Goal: Task Accomplishment & Management: Complete application form

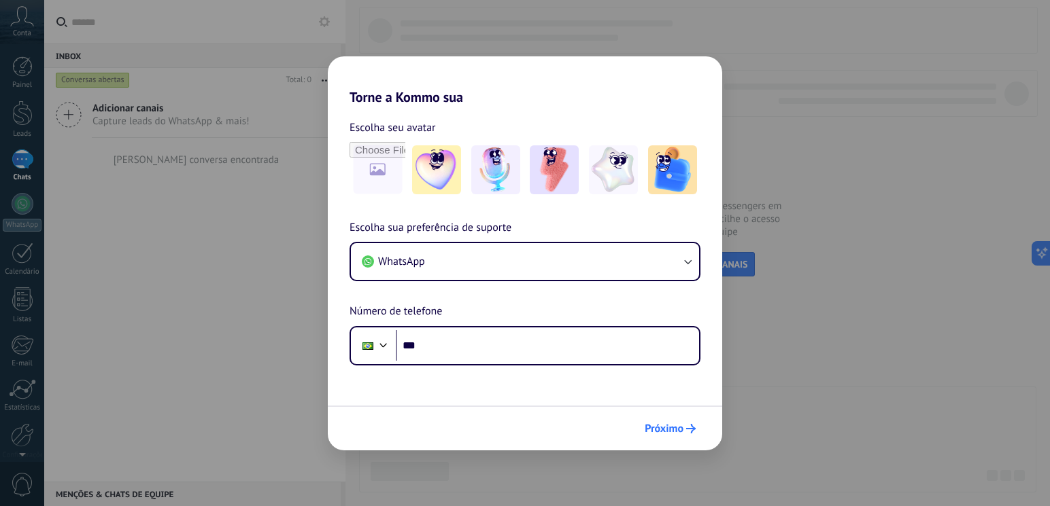
click at [672, 419] on button "Próximo" at bounding box center [669, 428] width 63 height 23
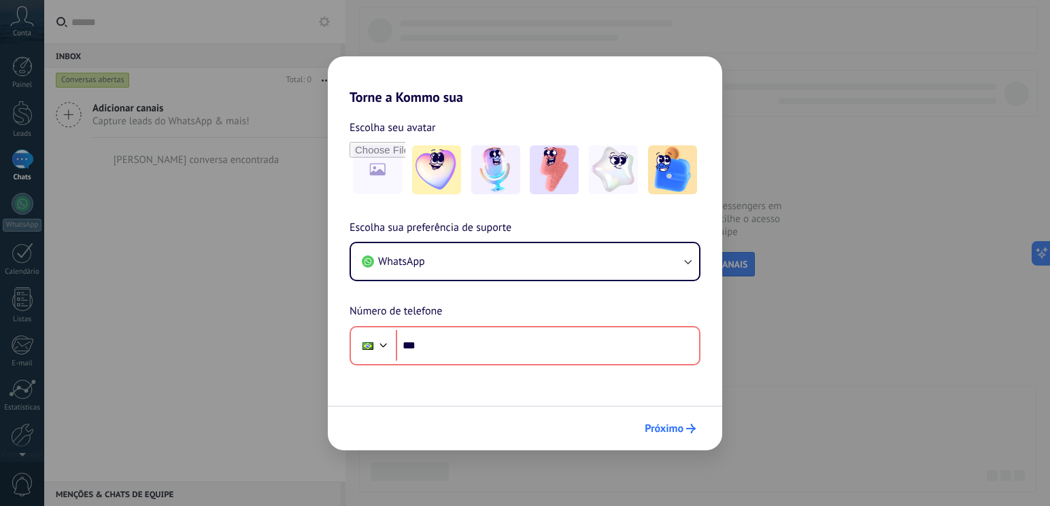
click at [682, 424] on span "Próximo" at bounding box center [664, 429] width 39 height 10
click at [815, 234] on div "Torne a Kommo sua Escolha seu avatar Escolha sua preferência de suporte WhatsAp…" at bounding box center [525, 253] width 1050 height 506
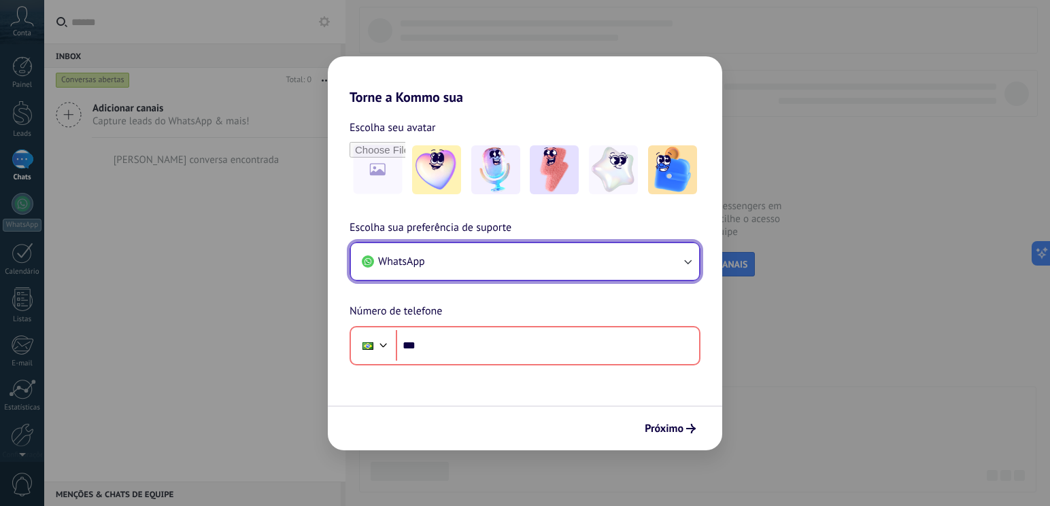
click at [444, 254] on button "WhatsApp" at bounding box center [525, 261] width 348 height 37
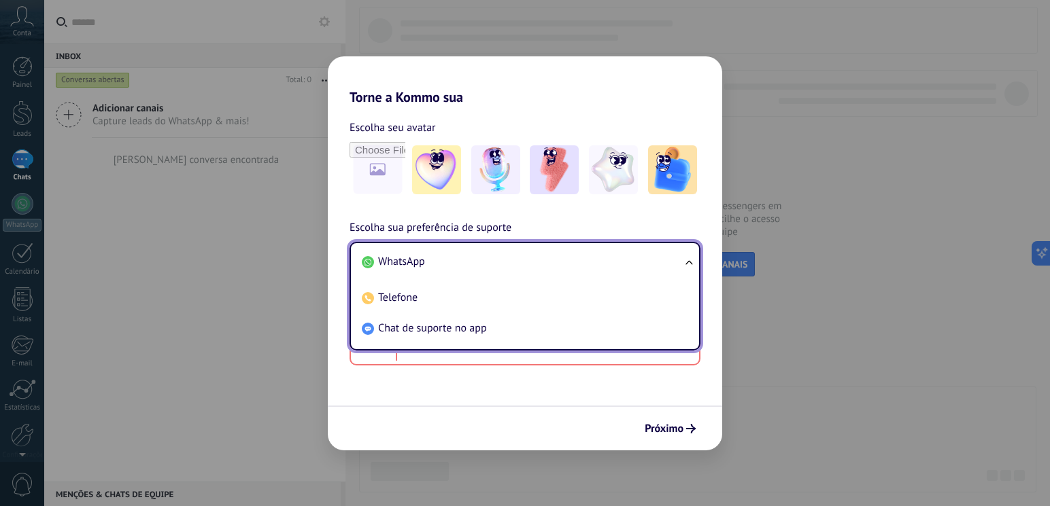
click at [445, 265] on li "WhatsApp" at bounding box center [522, 262] width 332 height 31
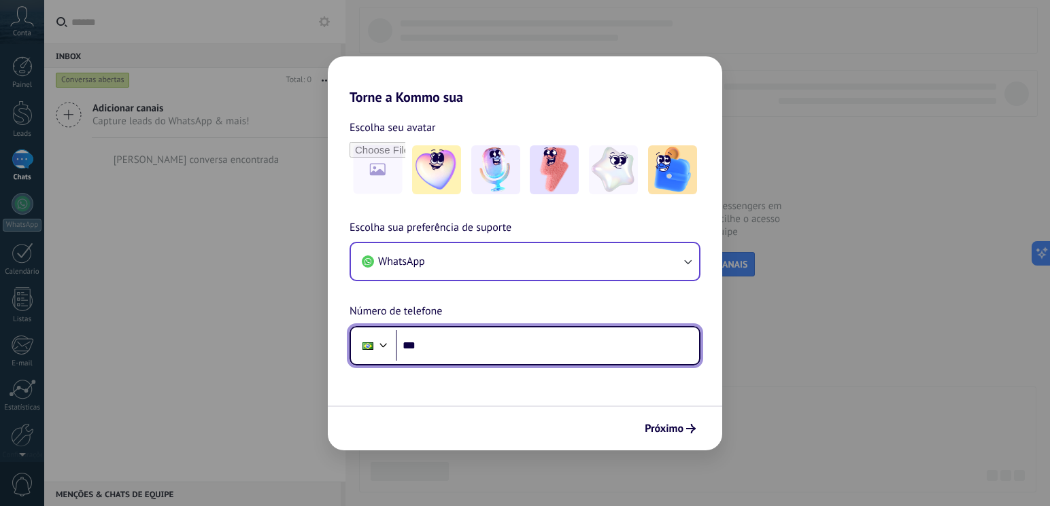
click at [469, 352] on input "***" at bounding box center [547, 345] width 303 height 31
type input "**********"
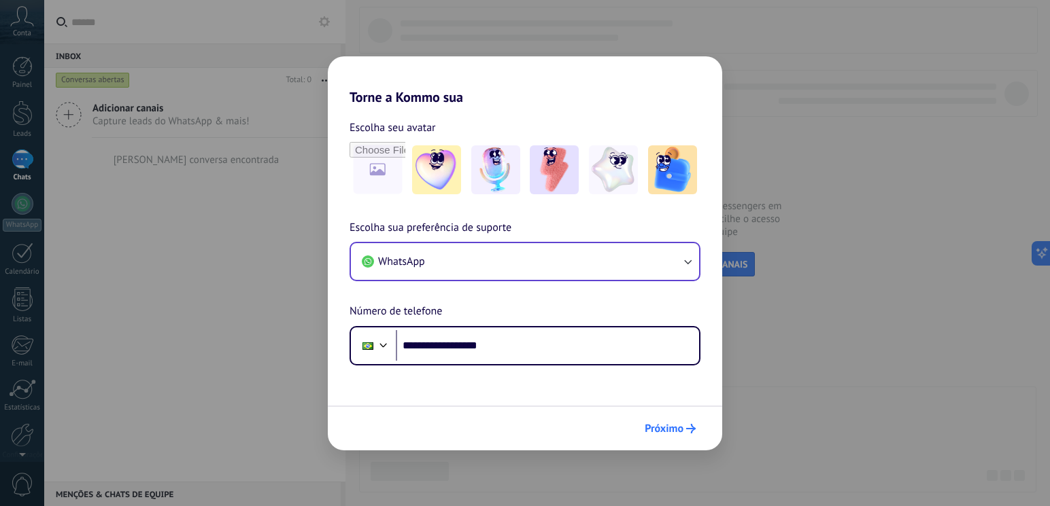
click at [659, 426] on span "Próximo" at bounding box center [664, 429] width 39 height 10
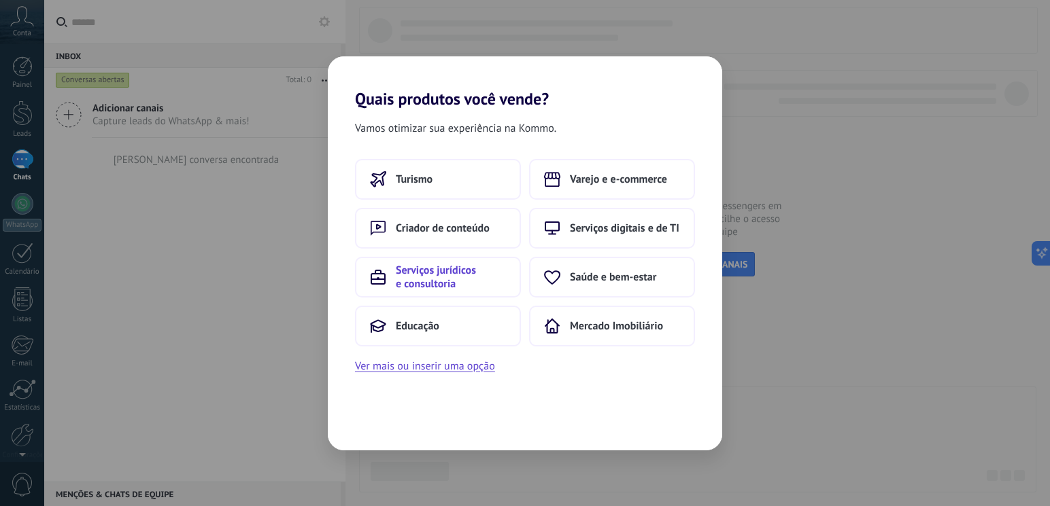
click at [470, 274] on span "Serviços jurídicos e consultoria" at bounding box center [451, 277] width 110 height 27
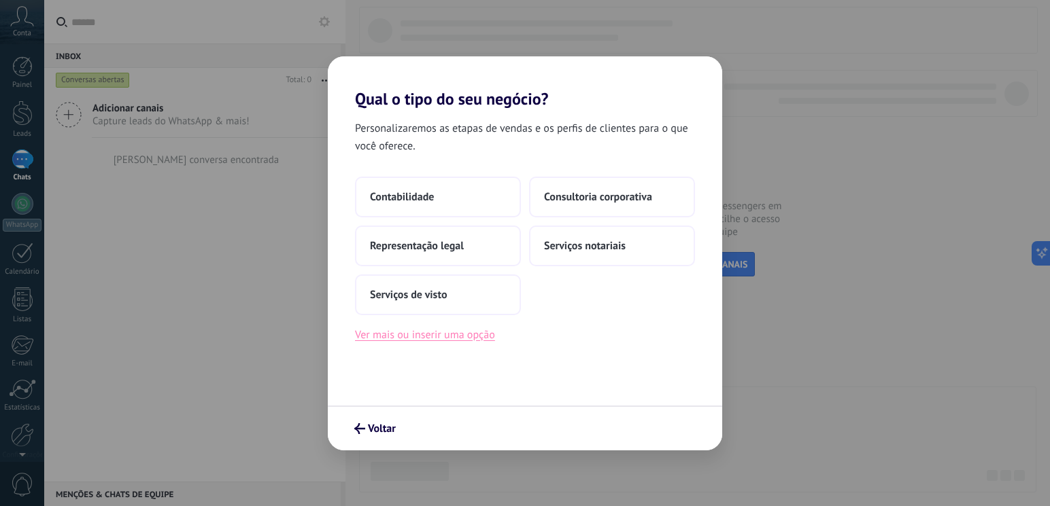
click at [455, 338] on button "Ver mais ou inserir uma opção" at bounding box center [425, 335] width 140 height 18
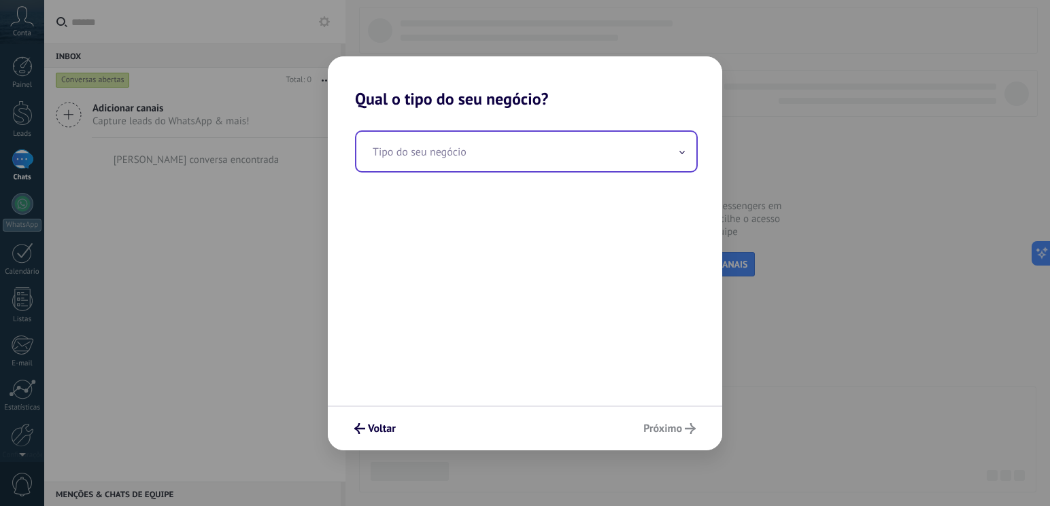
click at [455, 149] on input "text" at bounding box center [526, 151] width 340 height 39
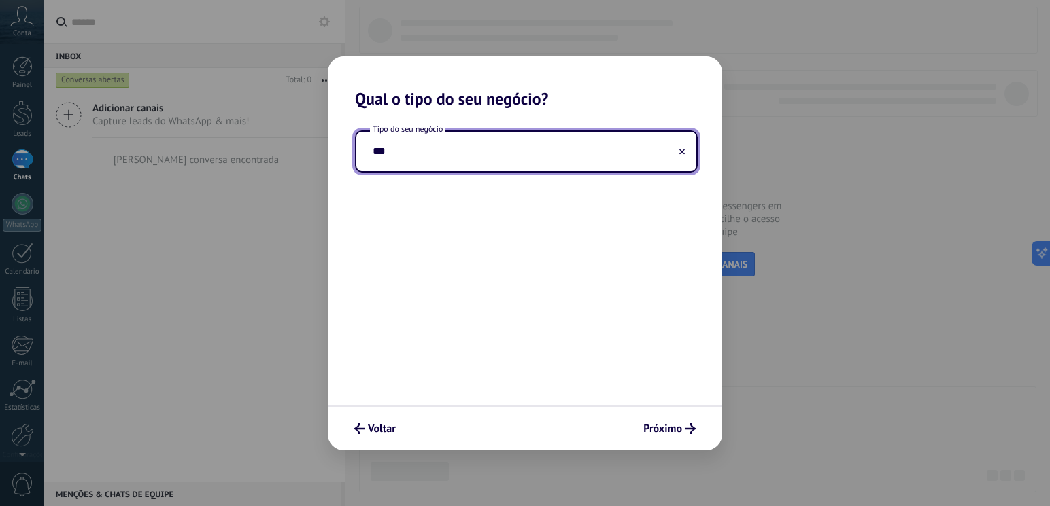
drag, startPoint x: 404, startPoint y: 154, endPoint x: 373, endPoint y: 149, distance: 31.1
click at [373, 149] on input "***" at bounding box center [526, 151] width 340 height 39
click at [687, 152] on input "***" at bounding box center [526, 151] width 340 height 39
click at [687, 153] on input "***" at bounding box center [526, 151] width 340 height 39
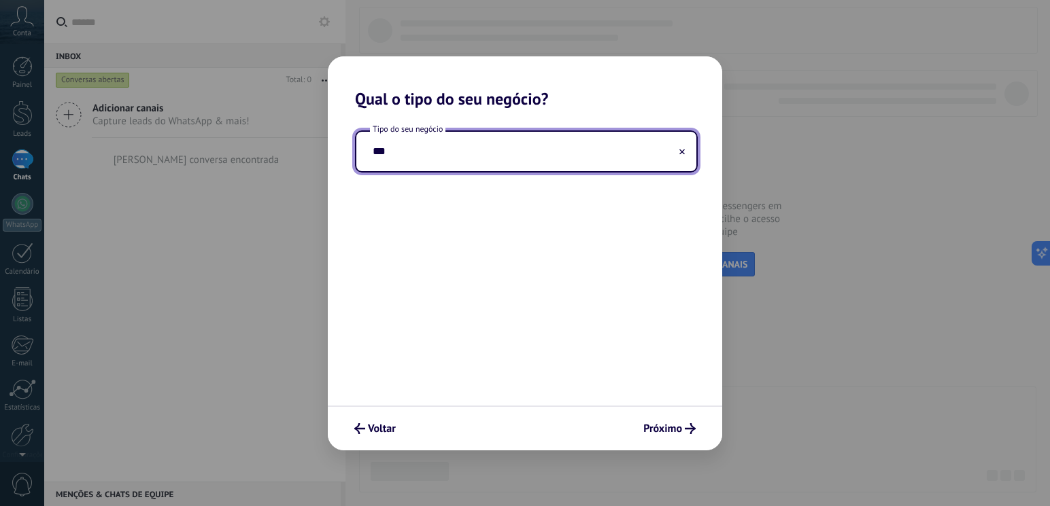
type input "***"
click at [683, 150] on icon at bounding box center [681, 151] width 5 height 5
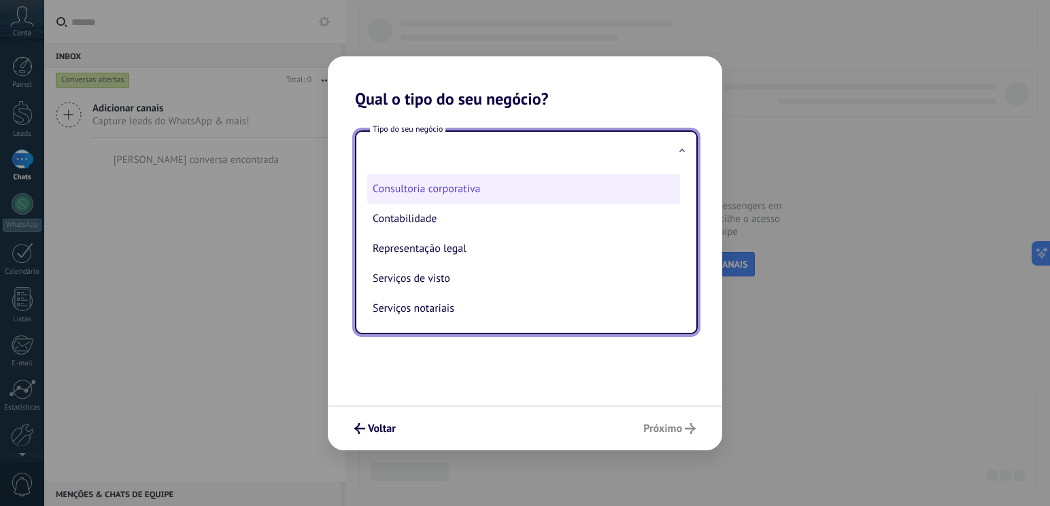
click at [522, 188] on li "Consultoria corporativa" at bounding box center [523, 189] width 313 height 30
type input "**********"
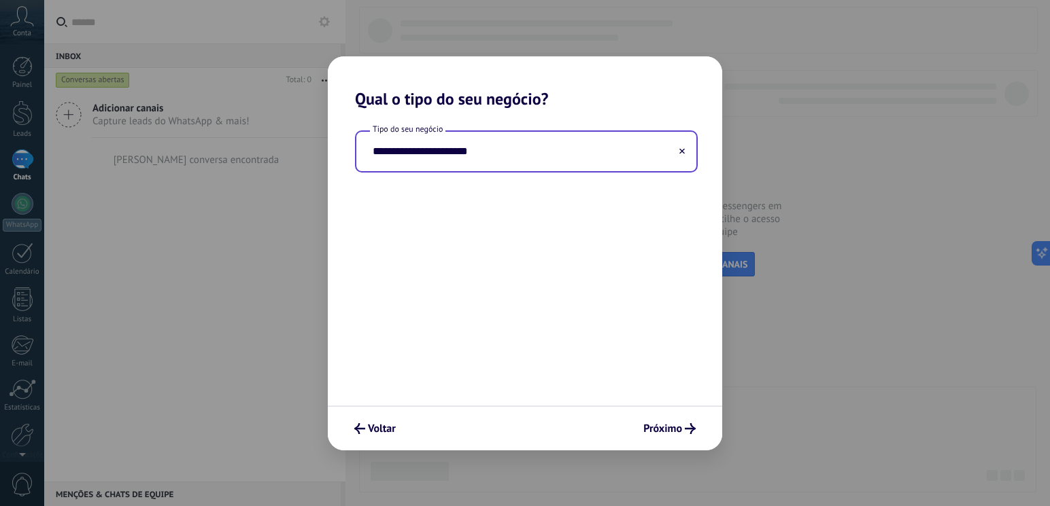
click at [567, 281] on div "**********" at bounding box center [525, 257] width 394 height 297
click at [623, 163] on input "**********" at bounding box center [526, 151] width 340 height 39
click at [681, 151] on use at bounding box center [681, 150] width 5 height 5
click at [490, 154] on input "text" at bounding box center [526, 151] width 340 height 39
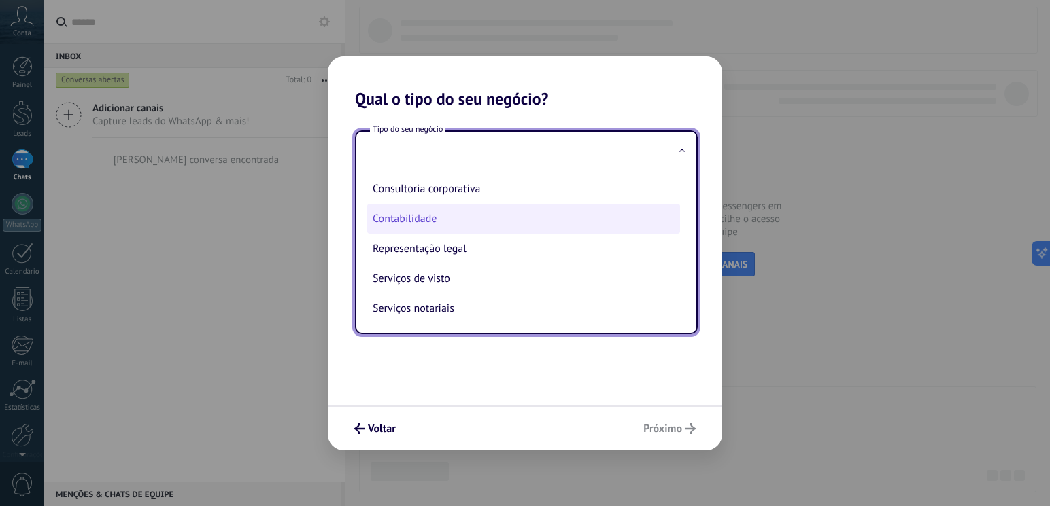
scroll to position [1, 0]
click at [473, 188] on li "Consultoria corporativa" at bounding box center [523, 188] width 313 height 30
type input "**********"
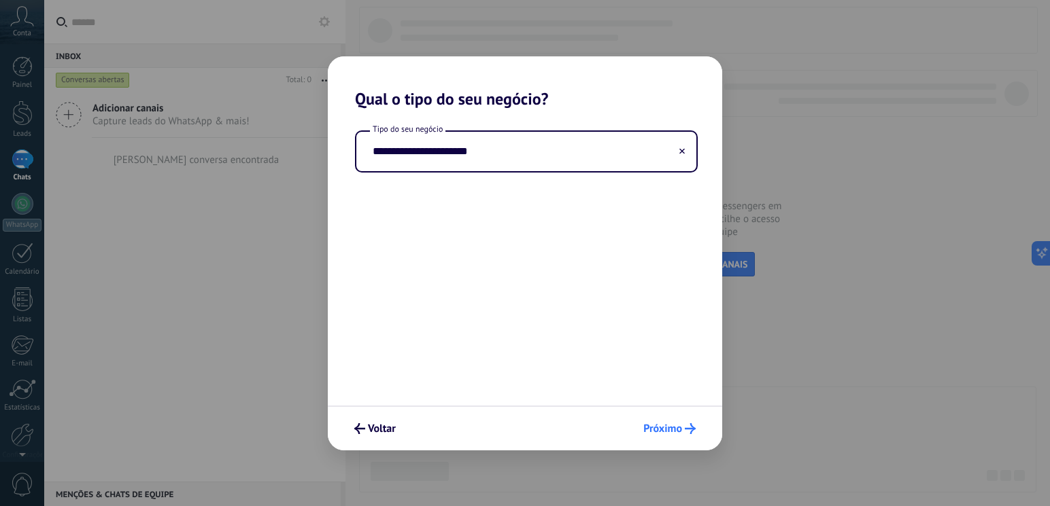
click at [680, 429] on span "Próximo" at bounding box center [662, 429] width 39 height 10
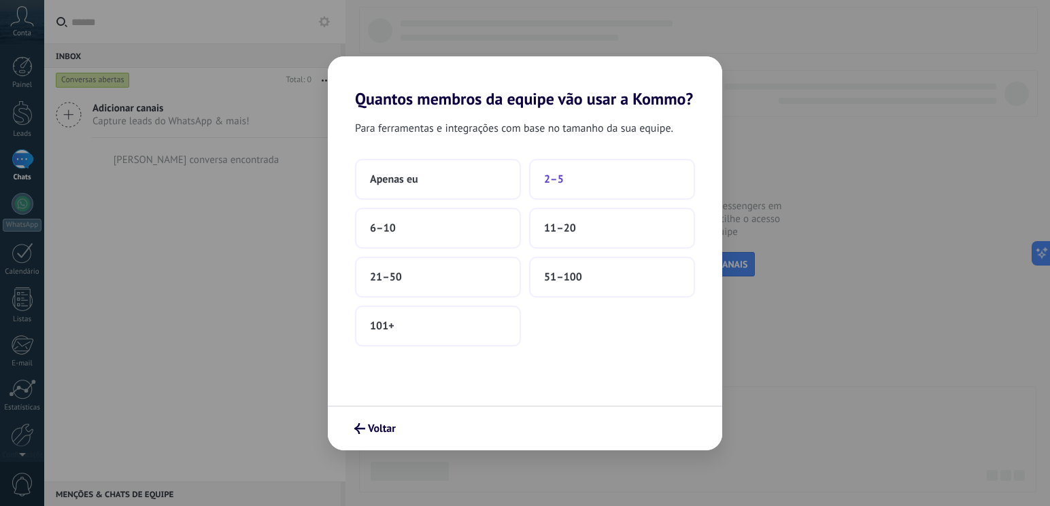
click at [547, 182] on span "2–5" at bounding box center [554, 180] width 20 height 14
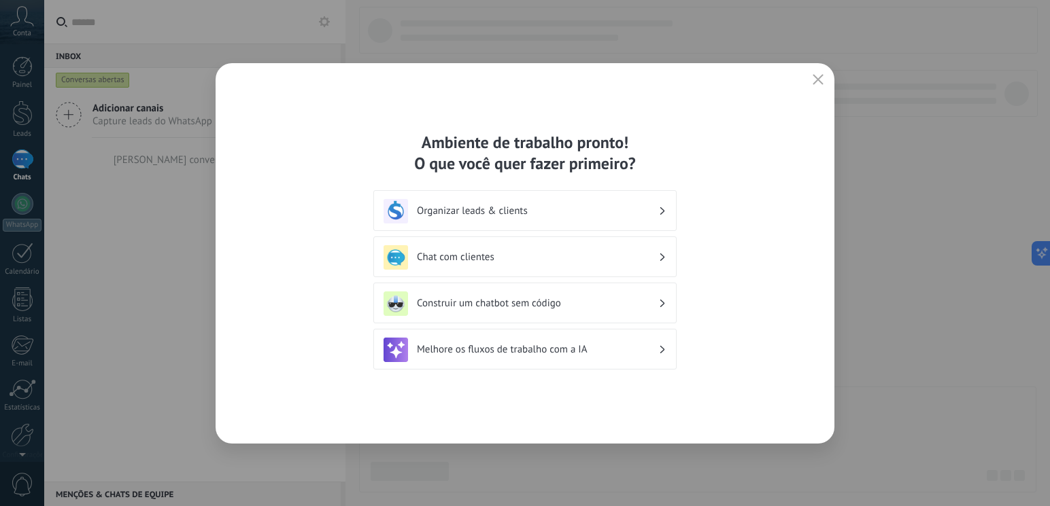
click at [817, 82] on icon "button" at bounding box center [817, 79] width 11 height 11
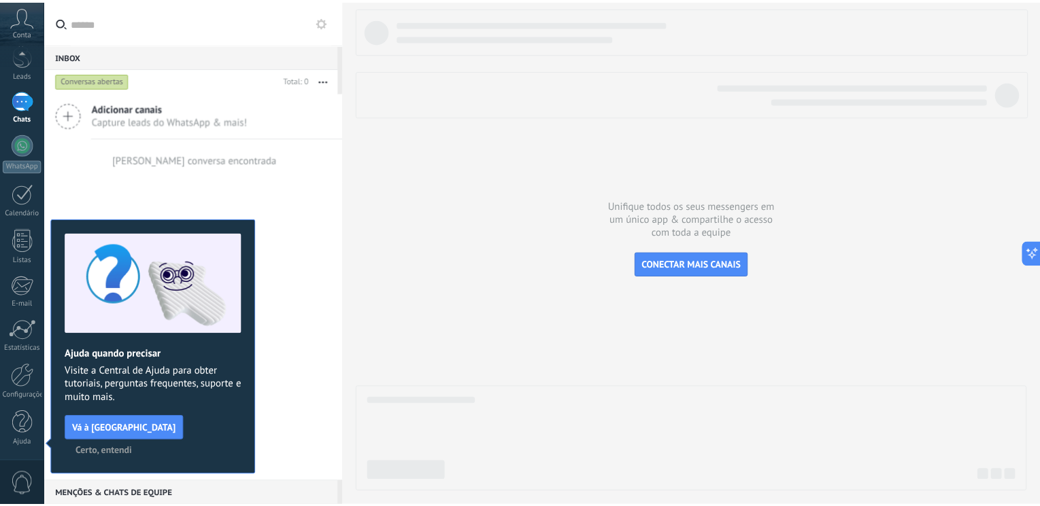
scroll to position [0, 0]
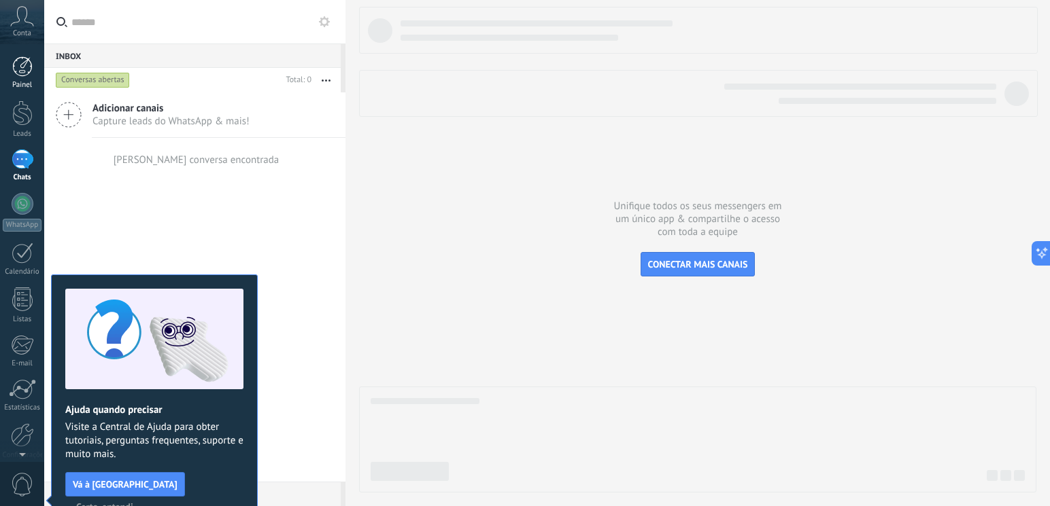
click at [32, 69] on div at bounding box center [22, 66] width 20 height 20
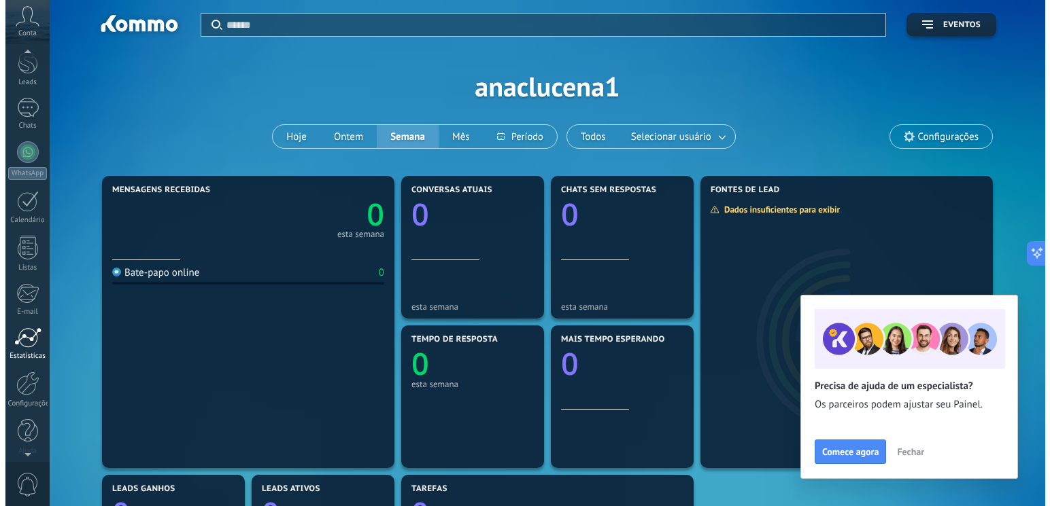
scroll to position [59, 0]
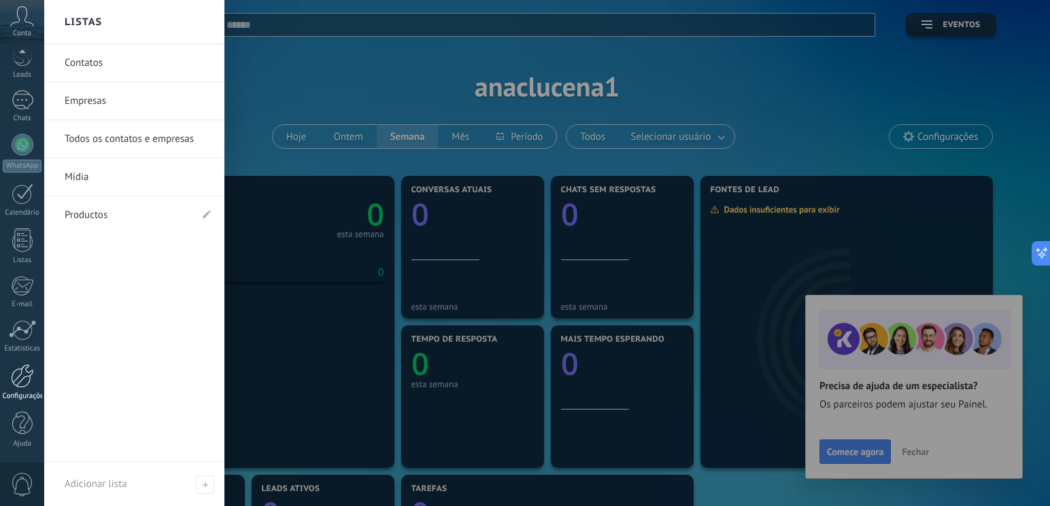
click at [26, 384] on div at bounding box center [22, 376] width 23 height 24
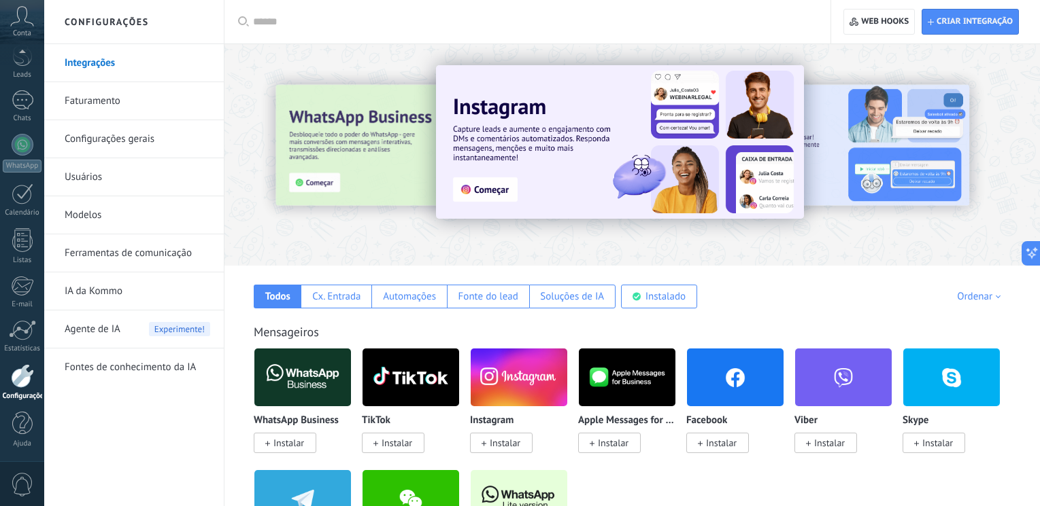
click at [114, 284] on link "IA da Kommo" at bounding box center [137, 292] width 145 height 38
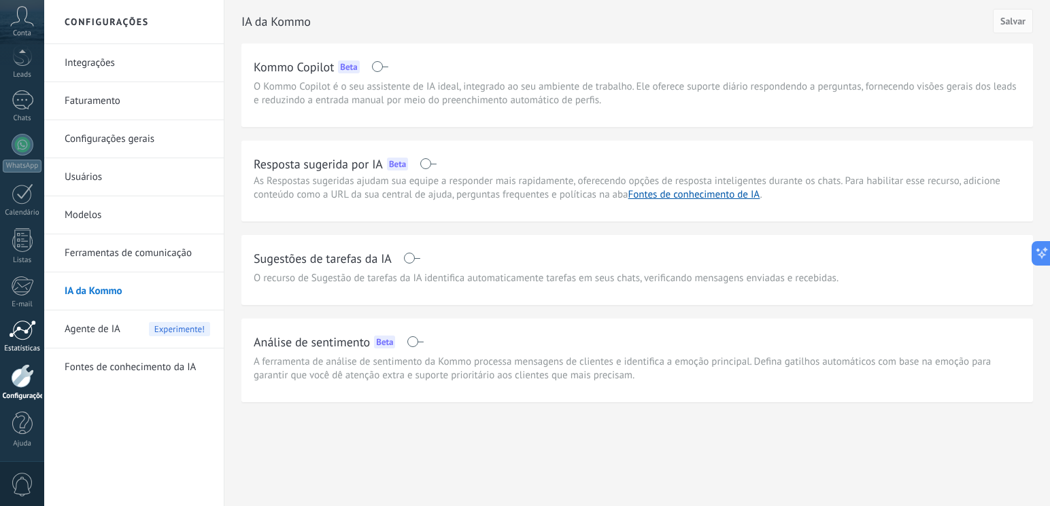
click at [25, 339] on div at bounding box center [22, 330] width 27 height 20
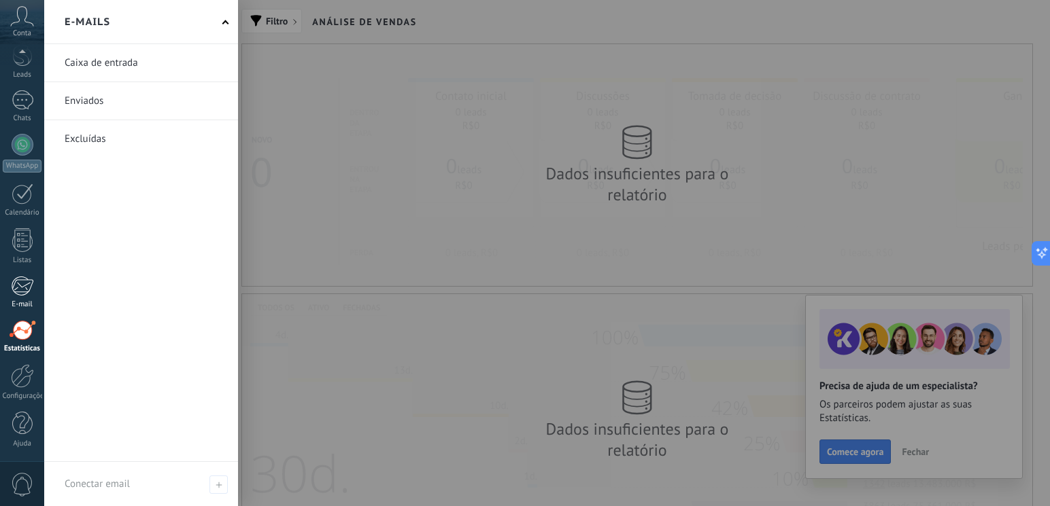
click at [27, 294] on div at bounding box center [22, 286] width 22 height 20
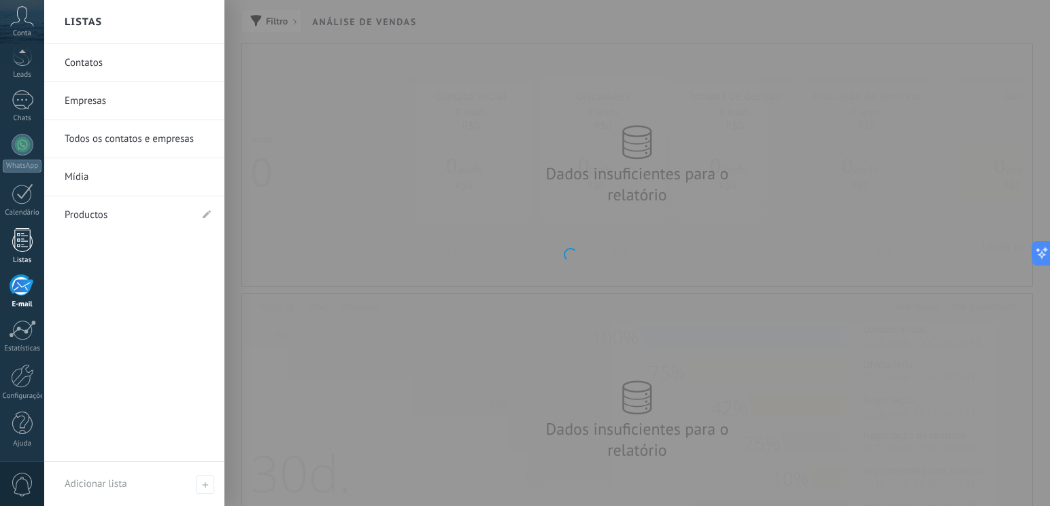
click at [27, 242] on div at bounding box center [22, 240] width 20 height 24
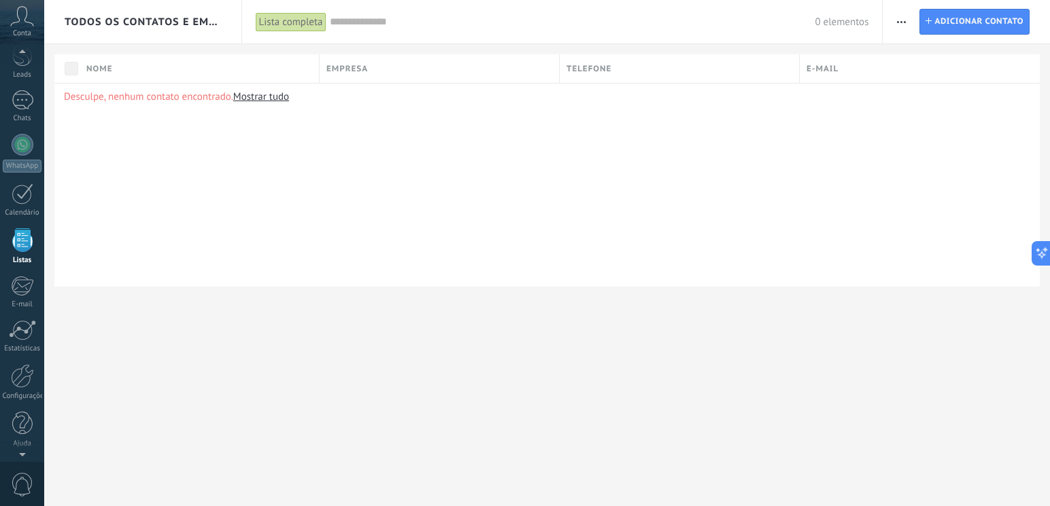
scroll to position [35, 0]
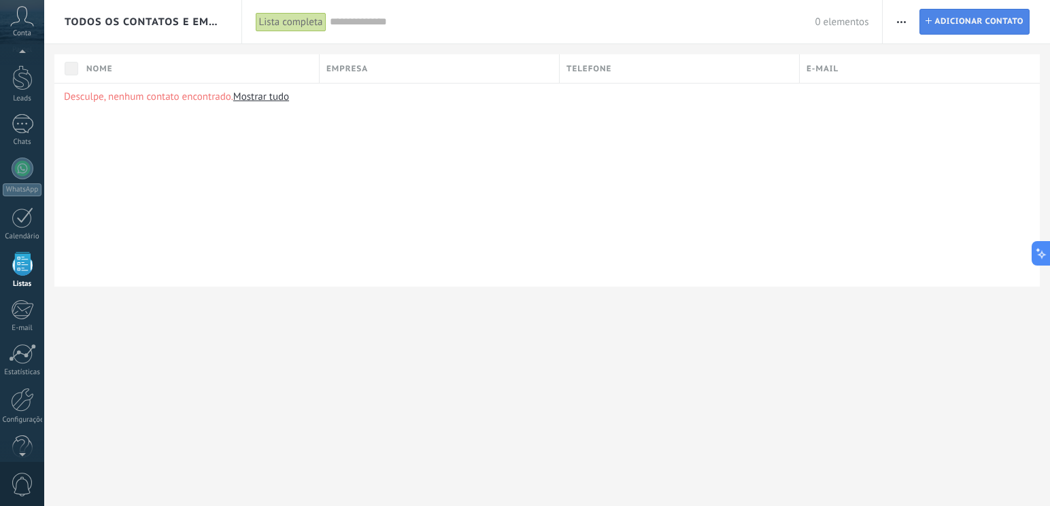
click at [1003, 26] on span "Adicionar contato" at bounding box center [978, 22] width 89 height 24
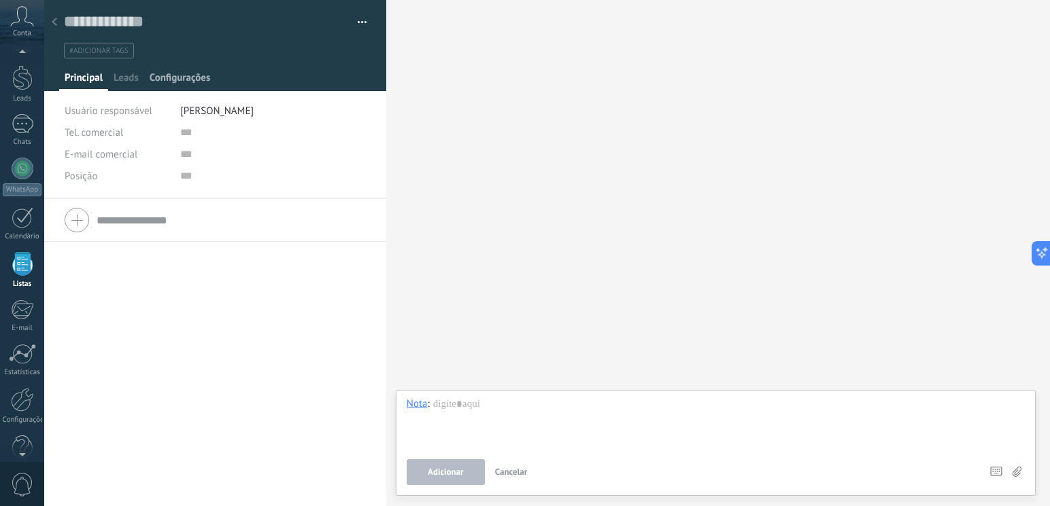
click at [182, 89] on span "Configurações" at bounding box center [180, 81] width 61 height 20
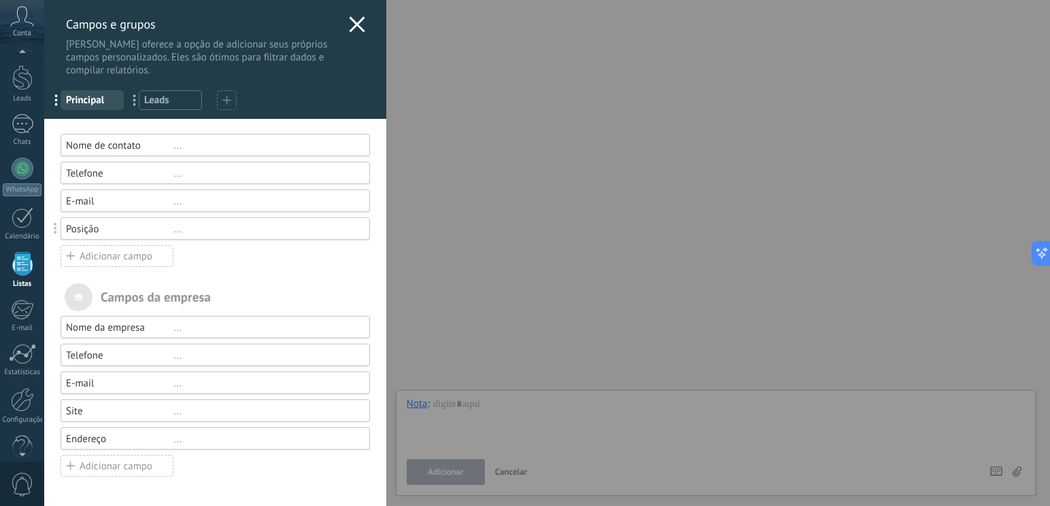
click at [234, 330] on div "..." at bounding box center [265, 328] width 184 height 13
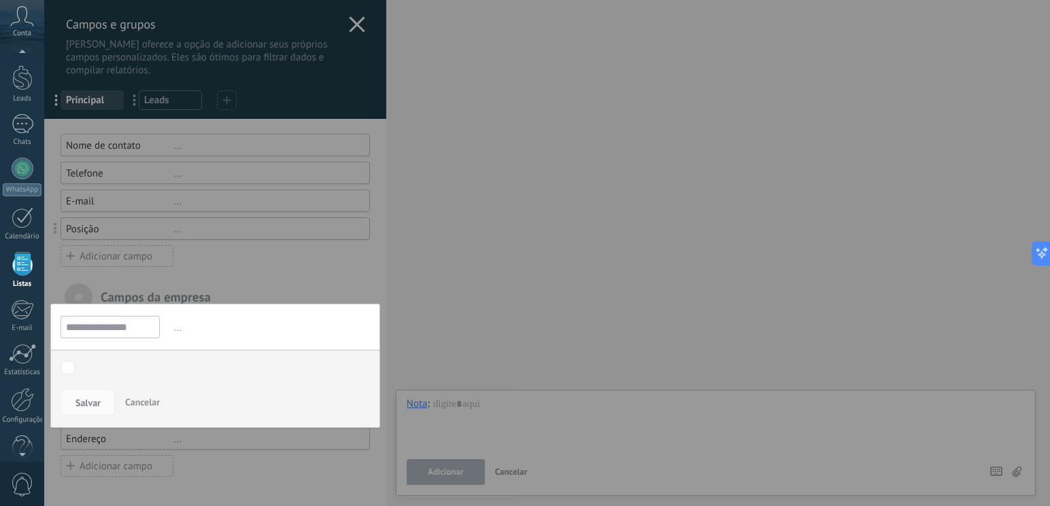
click at [158, 401] on span "Cancelar" at bounding box center [142, 402] width 35 height 12
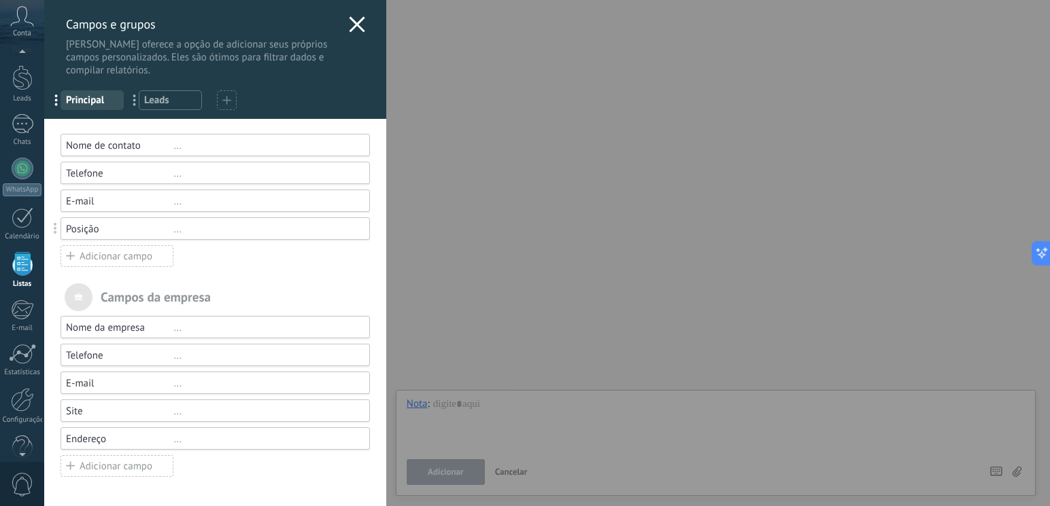
click at [349, 27] on use at bounding box center [357, 24] width 16 height 16
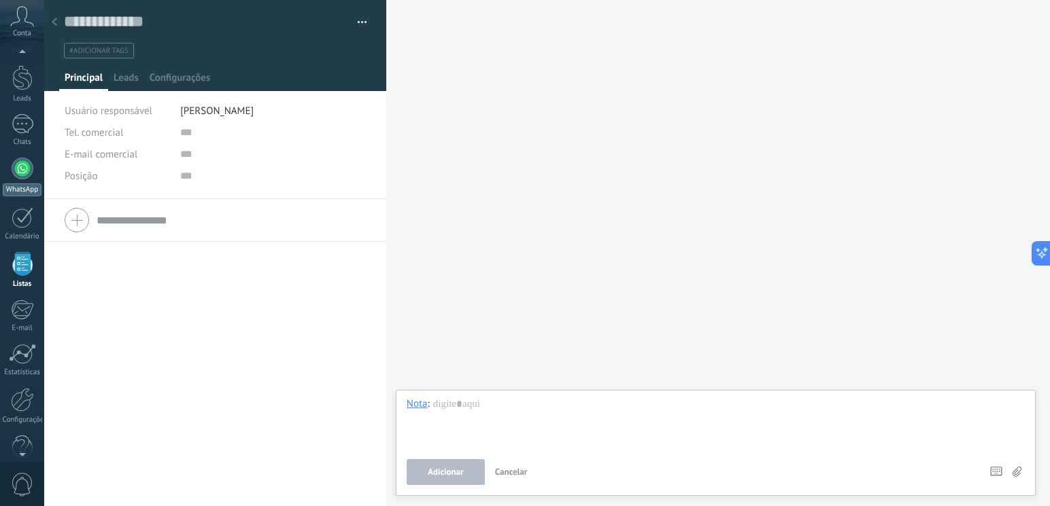
click at [20, 170] on div at bounding box center [23, 169] width 22 height 22
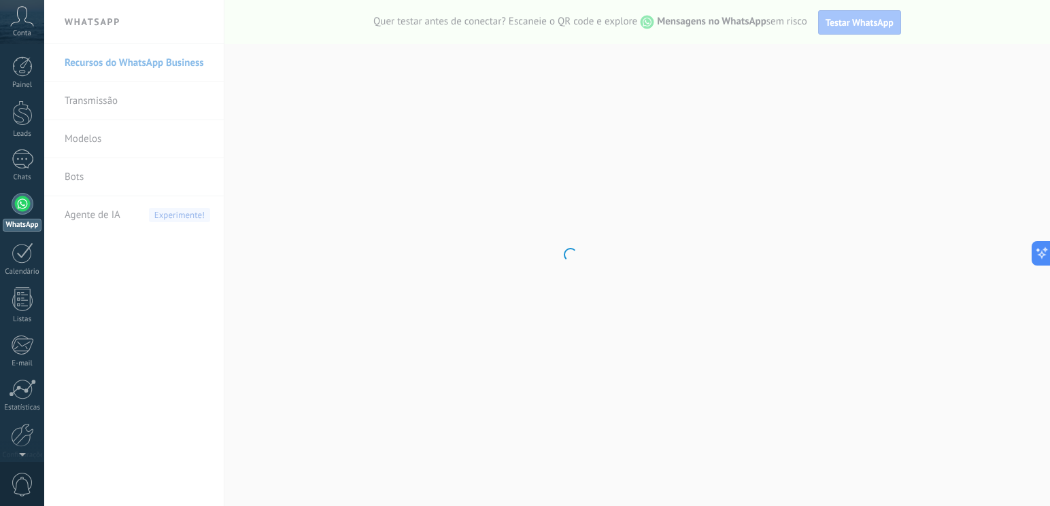
click at [82, 156] on body ".abccls-1,.abccls-2{fill-rule:evenodd}.abccls-2{fill:#fff} .abfcls-1{fill:none}…" at bounding box center [525, 253] width 1050 height 506
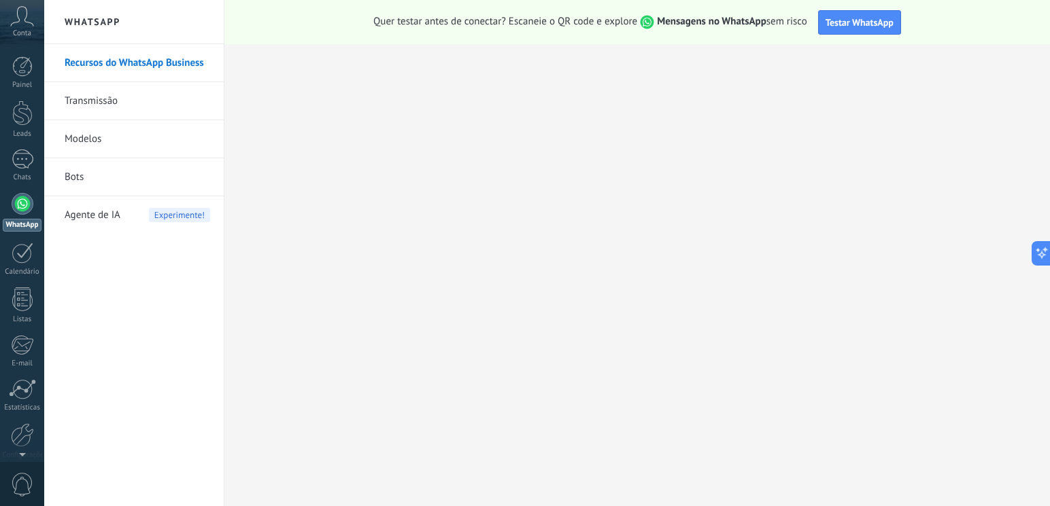
click at [95, 139] on link "Modelos" at bounding box center [137, 139] width 145 height 38
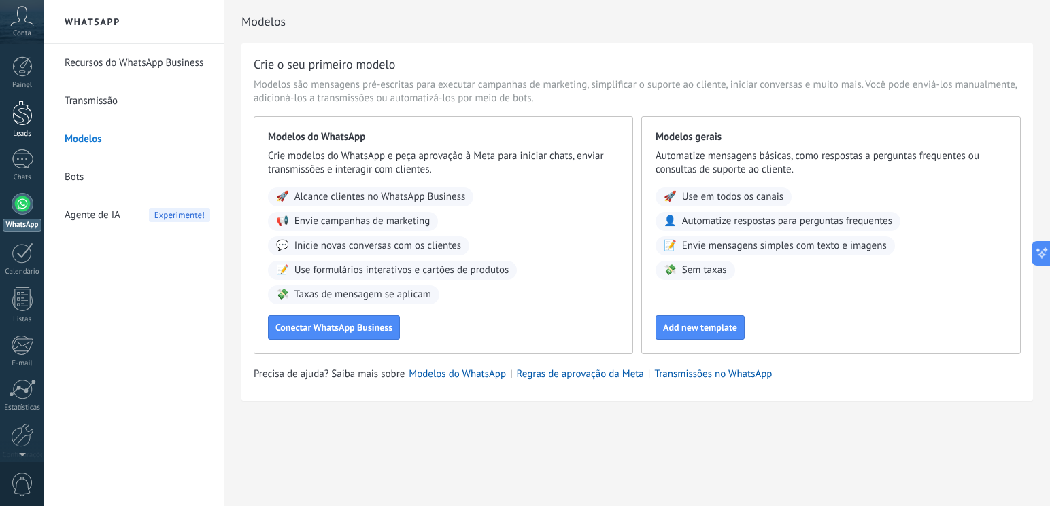
click at [25, 133] on div "Leads" at bounding box center [22, 134] width 39 height 9
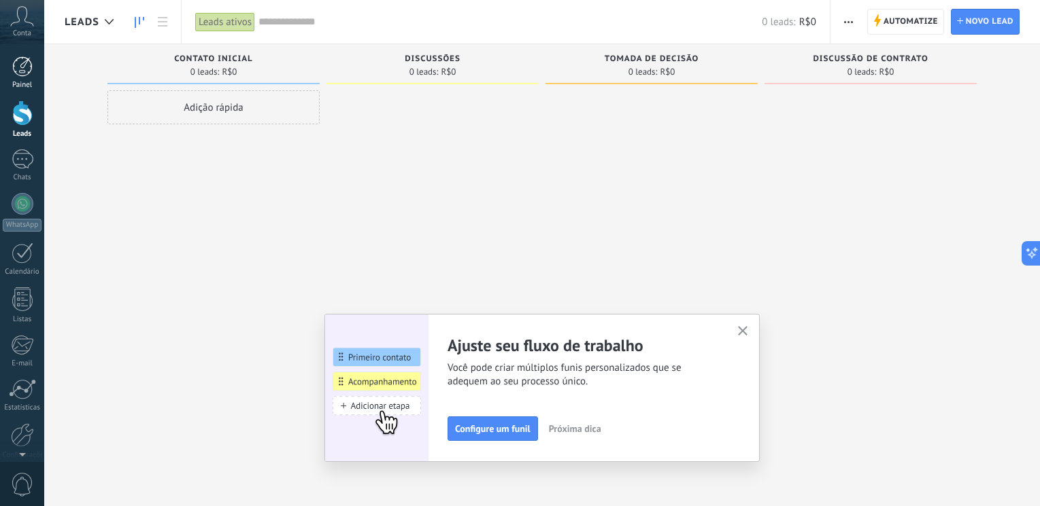
click at [22, 66] on div at bounding box center [22, 66] width 20 height 20
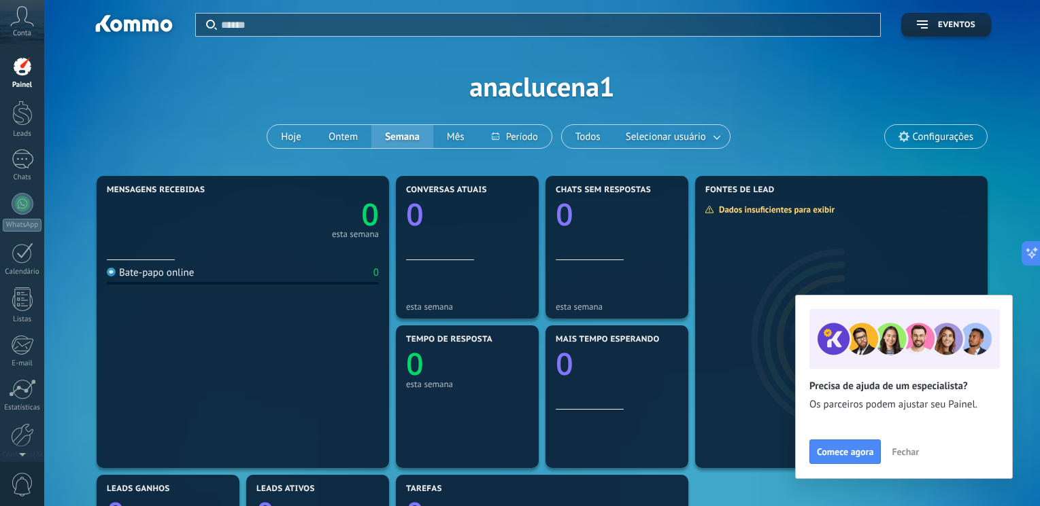
click at [20, 23] on icon at bounding box center [22, 16] width 24 height 20
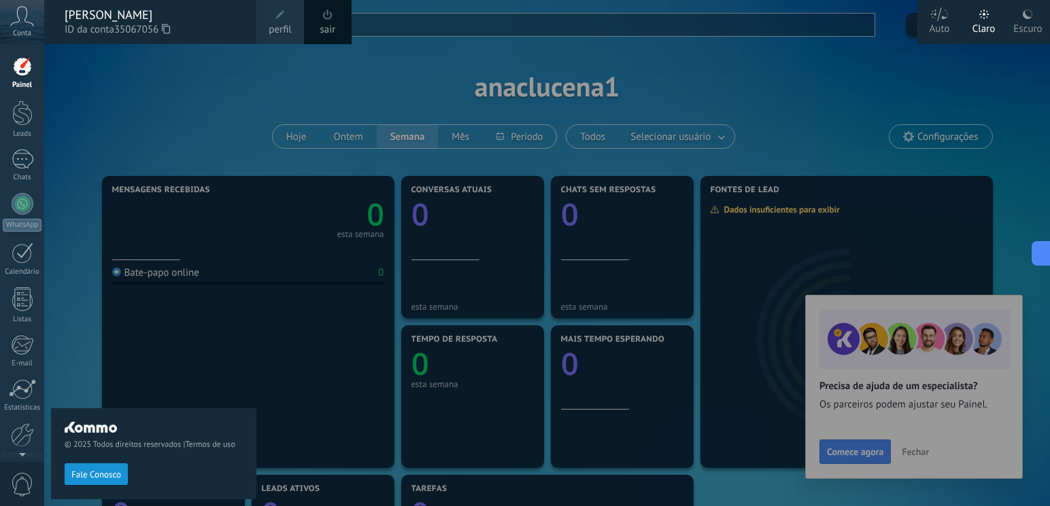
click at [273, 24] on span "perfil" at bounding box center [280, 29] width 22 height 15
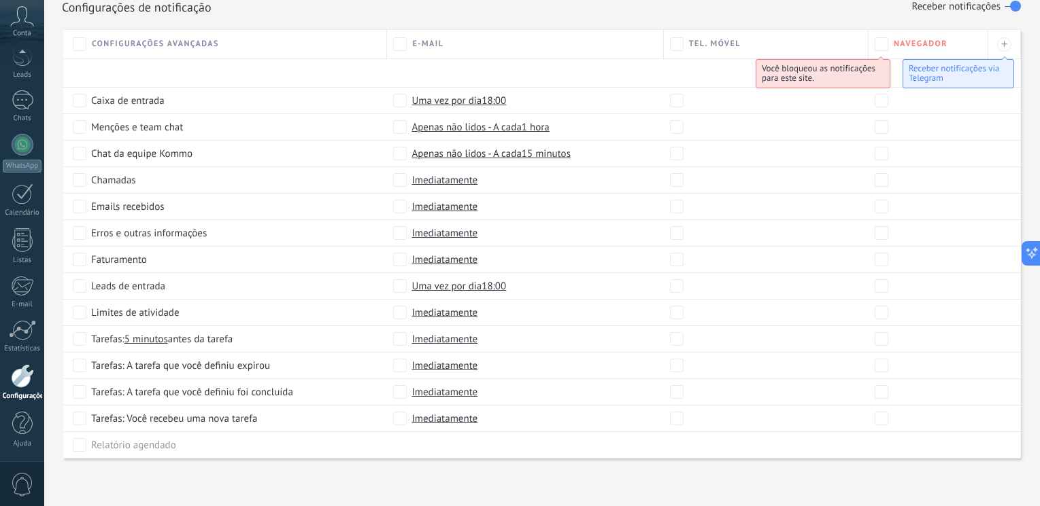
scroll to position [645, 0]
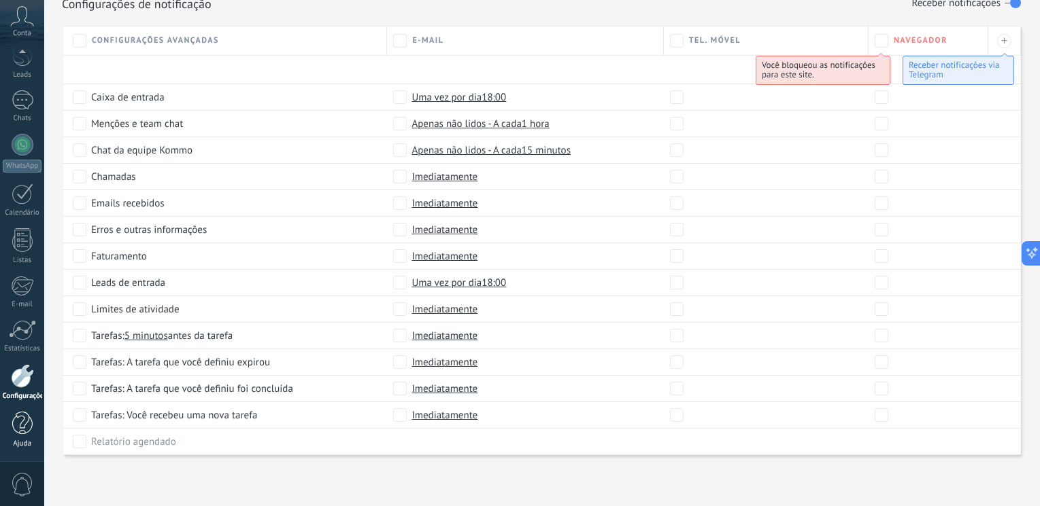
click at [34, 434] on link "Ajuda" at bounding box center [22, 430] width 44 height 37
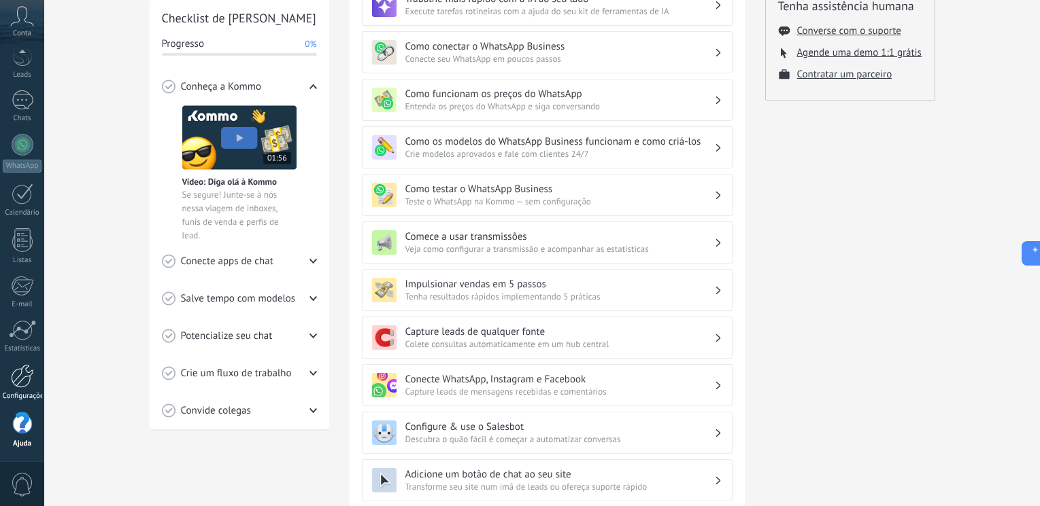
scroll to position [205, 0]
click at [24, 372] on div at bounding box center [22, 376] width 23 height 24
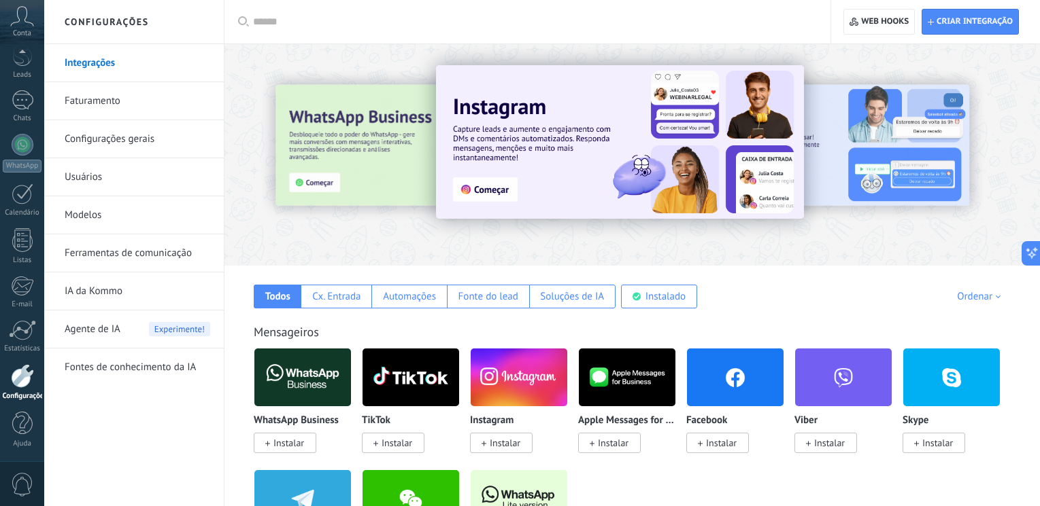
click at [101, 216] on link "Modelos" at bounding box center [137, 215] width 145 height 38
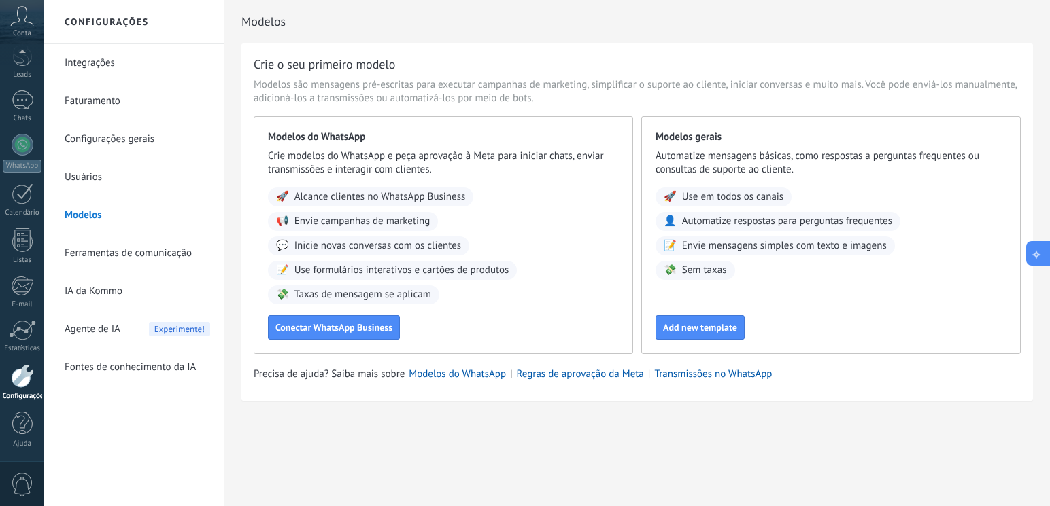
click at [1039, 246] on icon at bounding box center [1036, 253] width 14 height 14
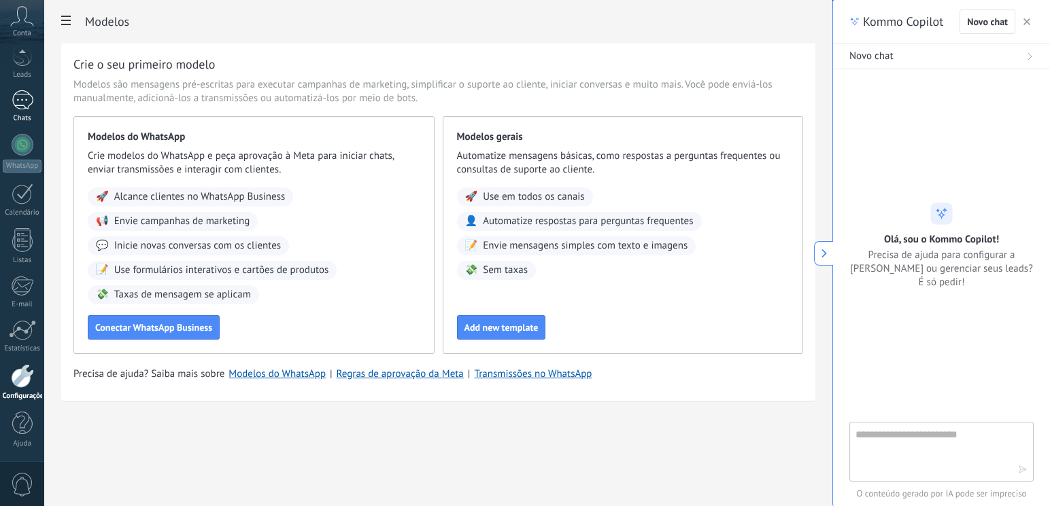
click at [34, 109] on link "Chats" at bounding box center [22, 106] width 44 height 33
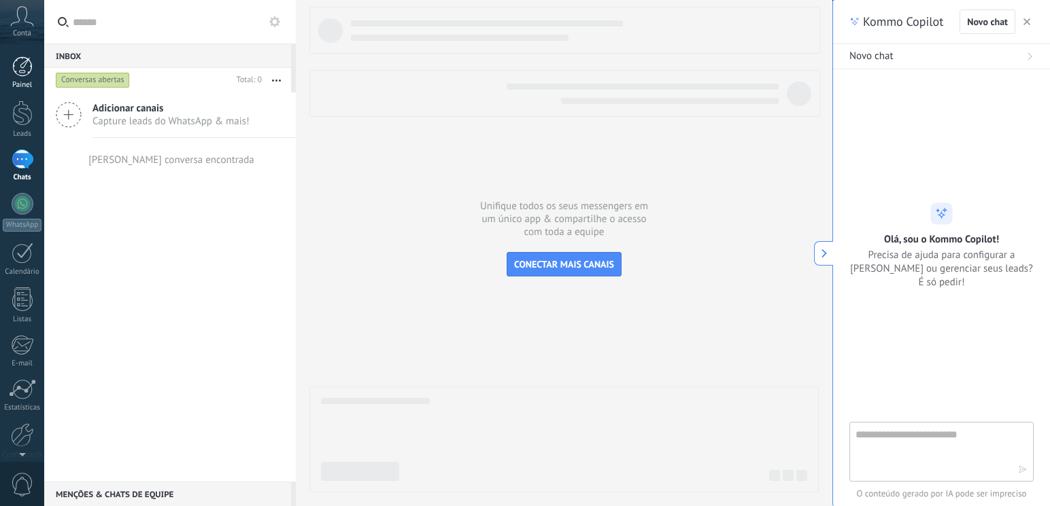
click at [24, 88] on div "Painel" at bounding box center [22, 85] width 39 height 9
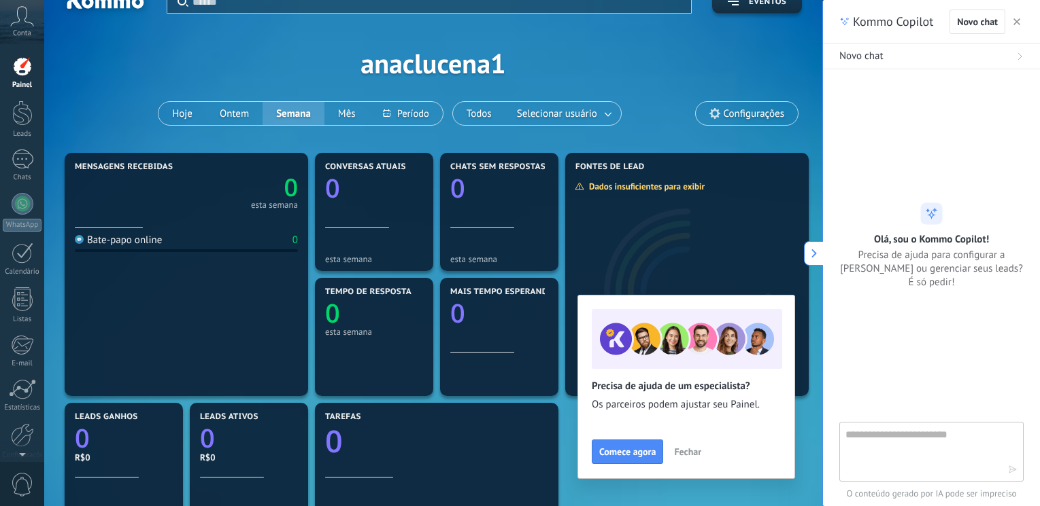
scroll to position [27, 0]
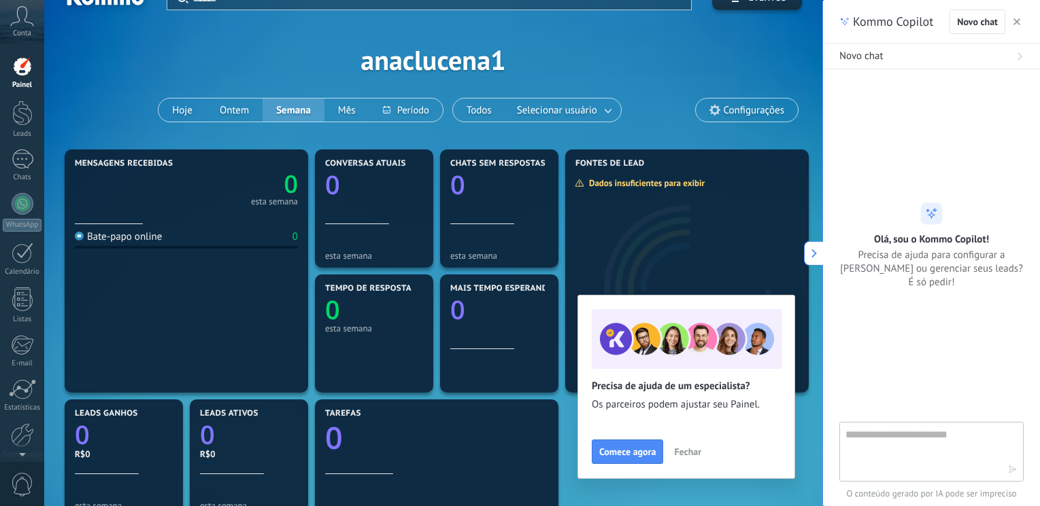
click at [685, 447] on span "Fechar" at bounding box center [687, 452] width 27 height 10
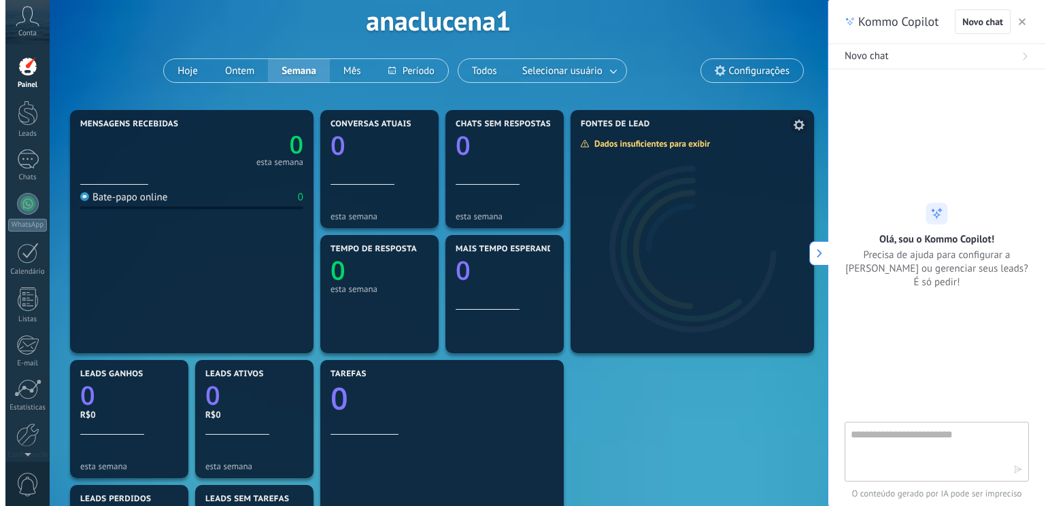
scroll to position [0, 0]
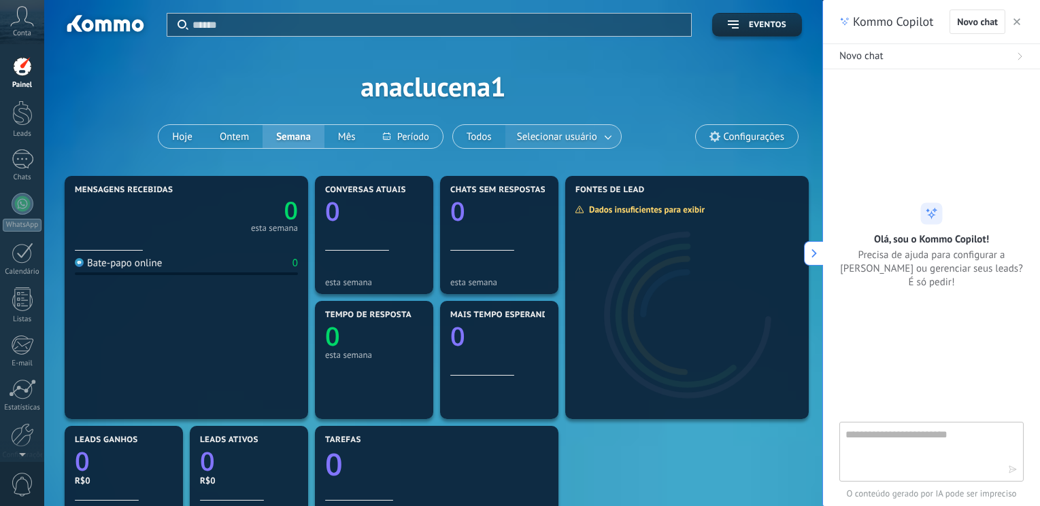
click at [549, 135] on span "Selecionar usuário" at bounding box center [557, 137] width 86 height 18
click at [20, 207] on div at bounding box center [23, 204] width 22 height 22
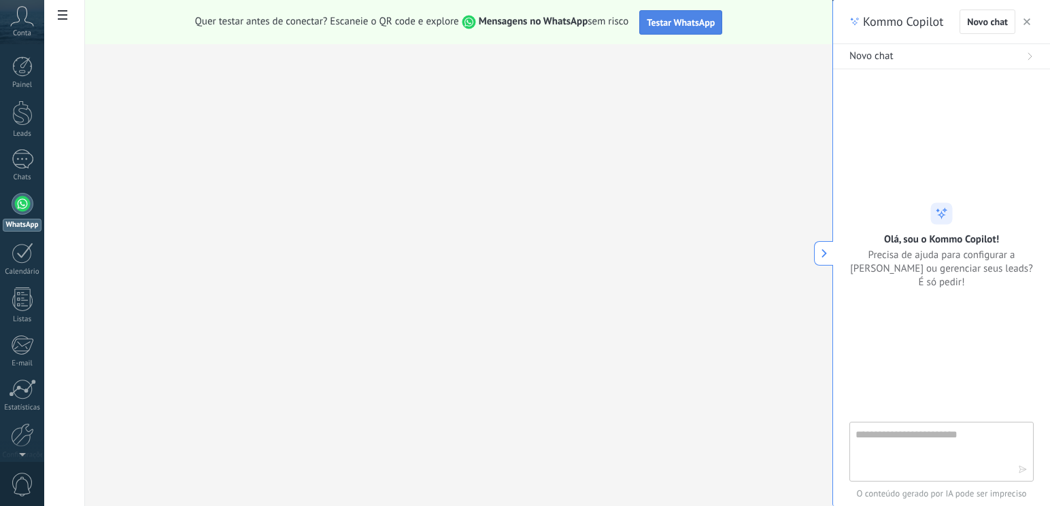
click at [664, 26] on span "Testar WhatsApp" at bounding box center [681, 22] width 68 height 12
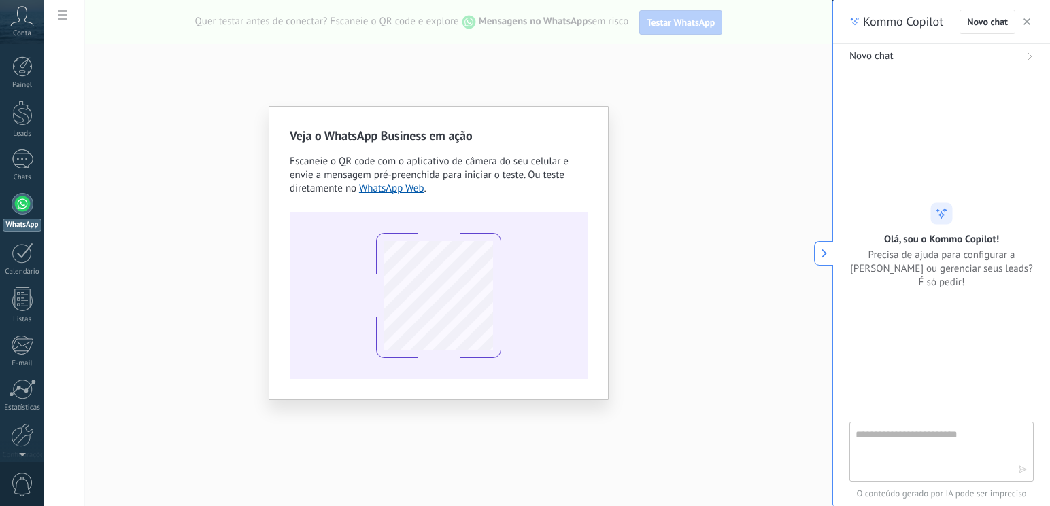
click at [530, 107] on div "Veja o WhatsApp Business em ação Escaneie o QR code com o aplicativo de câmera …" at bounding box center [439, 253] width 340 height 294
click at [296, 128] on h2 "Veja o WhatsApp Business em ação" at bounding box center [439, 135] width 298 height 17
click at [619, 97] on div "Veja o WhatsApp Business em ação Escaneie o QR code com o aplicativo de câmera …" at bounding box center [438, 253] width 788 height 506
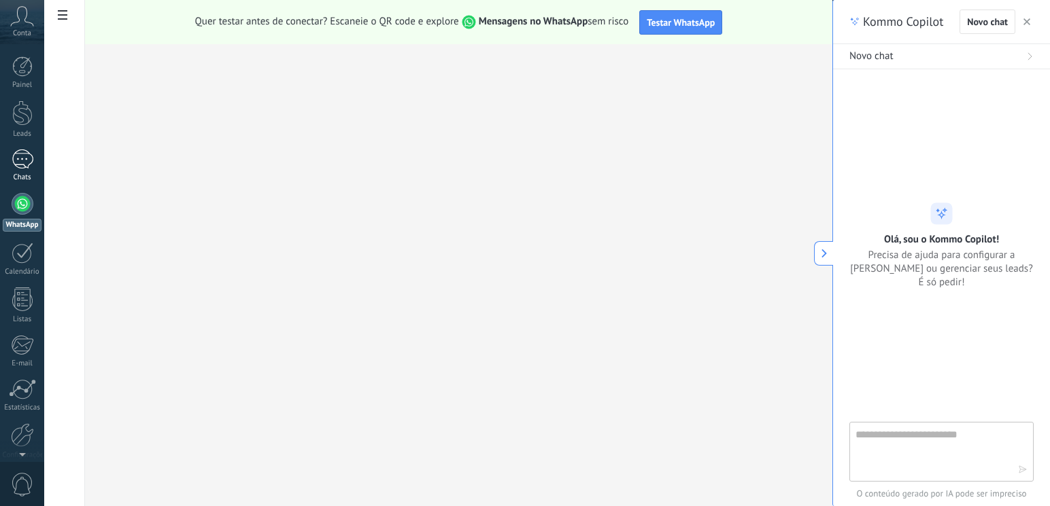
click at [32, 170] on link "Chats" at bounding box center [22, 166] width 44 height 33
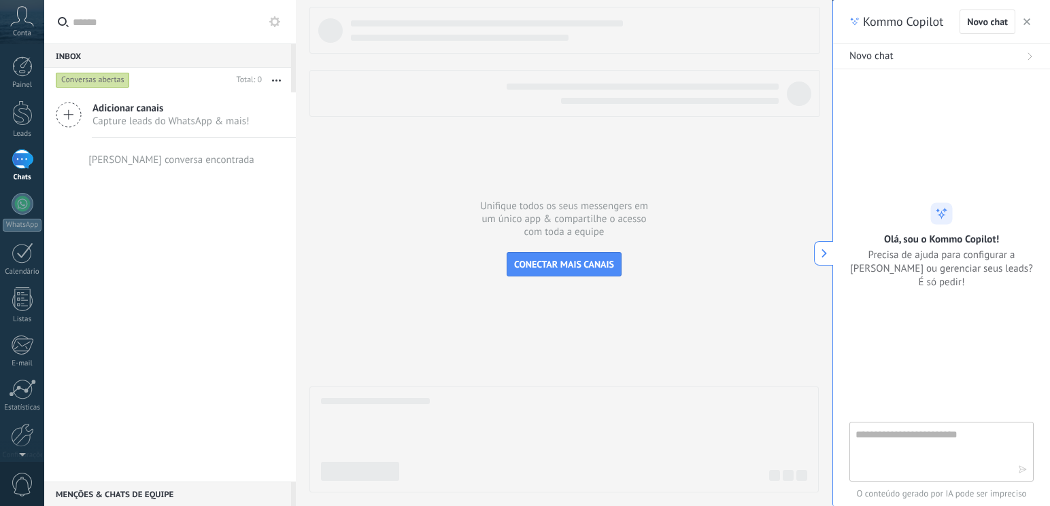
click at [127, 109] on span "Adicionar canais" at bounding box center [170, 108] width 157 height 13
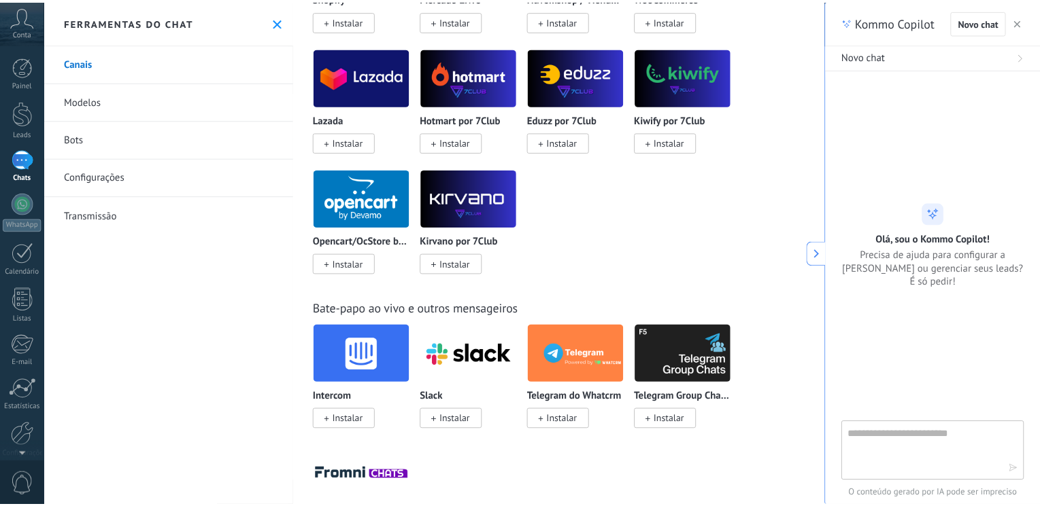
scroll to position [1050, 0]
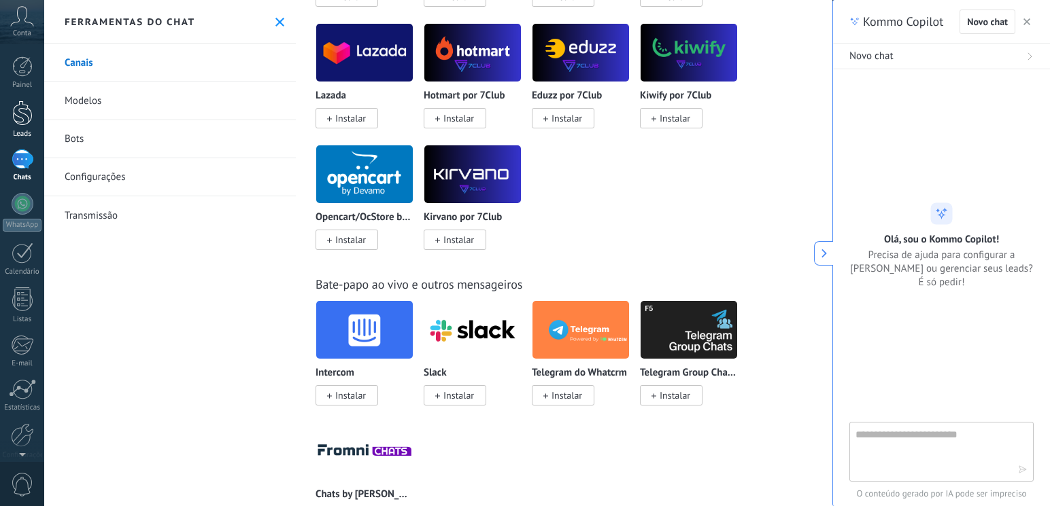
click at [22, 116] on div at bounding box center [22, 113] width 20 height 25
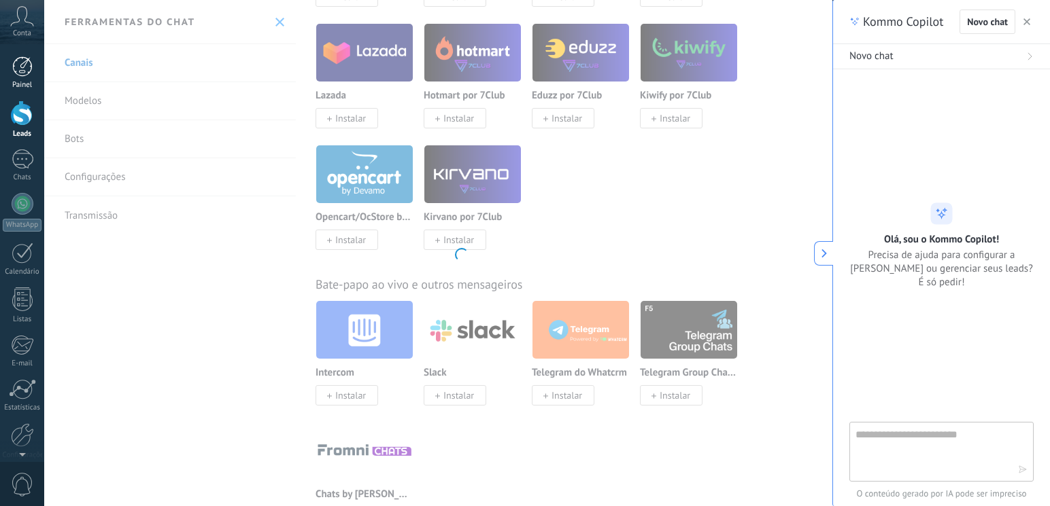
click at [21, 58] on div at bounding box center [22, 66] width 20 height 20
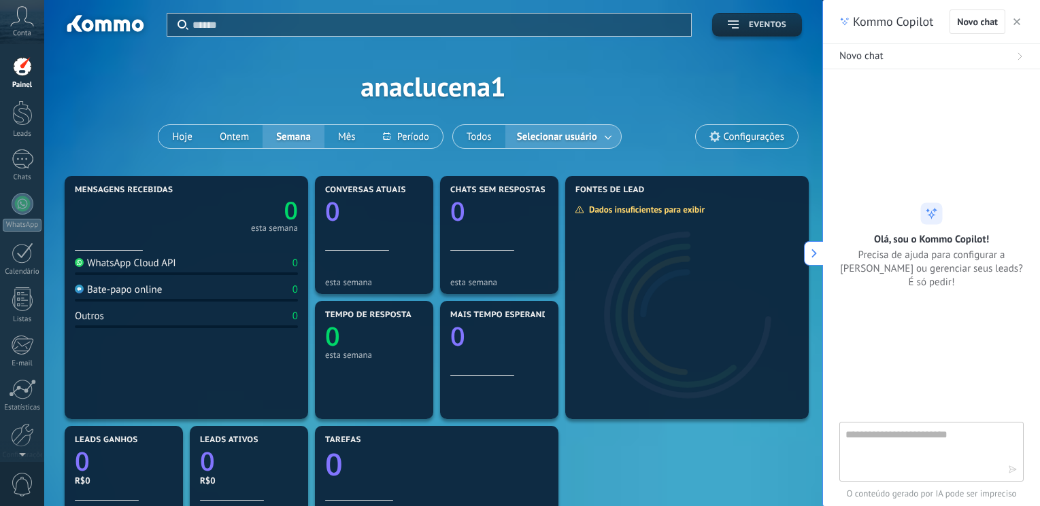
click at [780, 22] on span "Eventos" at bounding box center [767, 25] width 37 height 10
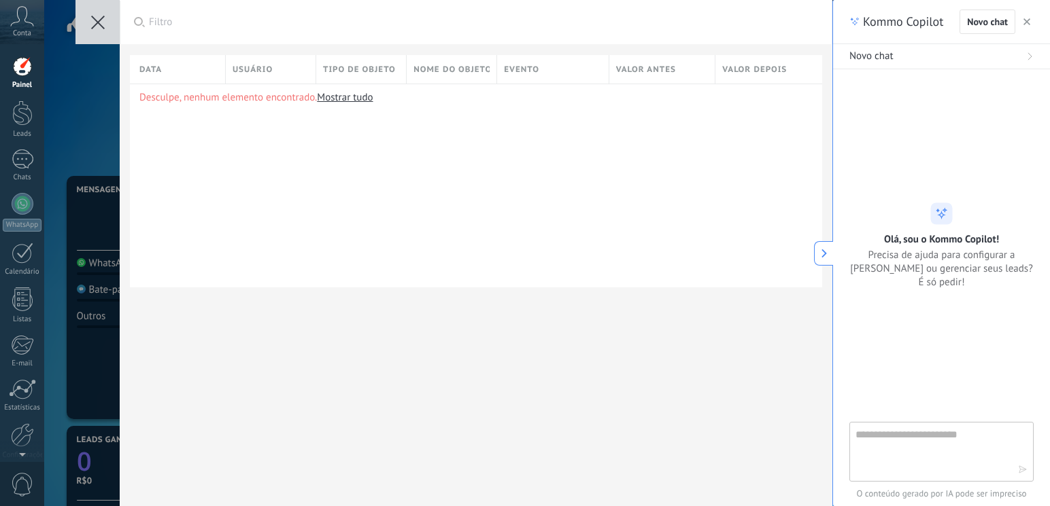
click at [102, 19] on icon at bounding box center [98, 23] width 14 height 14
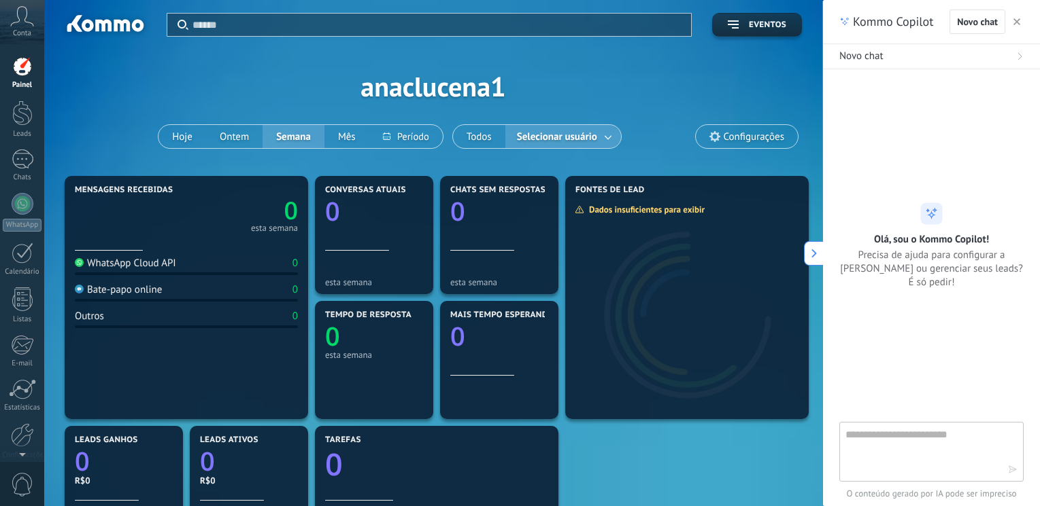
click at [1012, 16] on button "button" at bounding box center [1017, 22] width 14 height 16
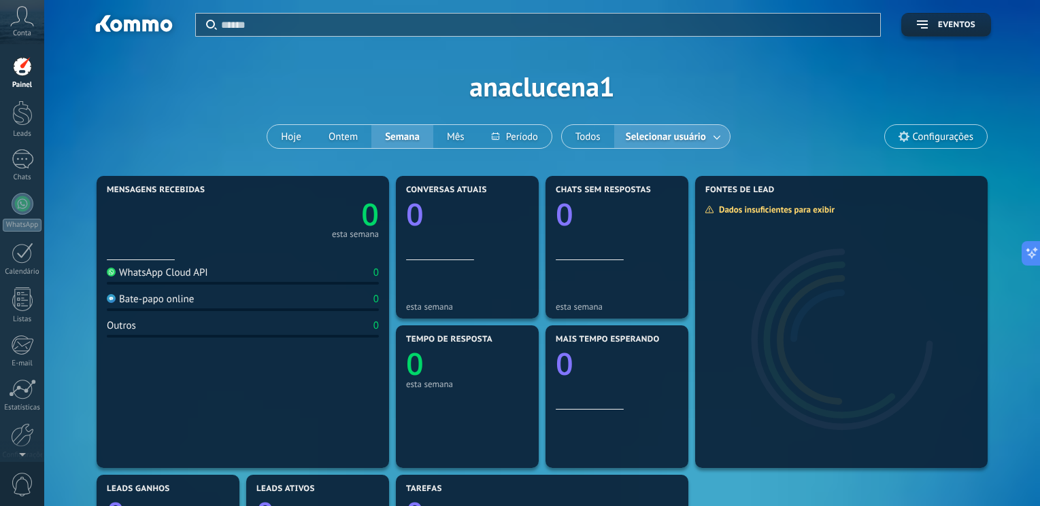
click at [670, 143] on span "Selecionar usuário" at bounding box center [666, 137] width 86 height 18
click at [502, 133] on button at bounding box center [514, 136] width 73 height 23
click at [705, 138] on button "Selecionar usuário" at bounding box center [672, 136] width 116 height 23
click at [731, 92] on div "Aplicar Eventos anaclucena1 Hoje Ontem Semana Mês Todos Selecionar usuário Conf…" at bounding box center [542, 86] width 955 height 173
